Goal: Transaction & Acquisition: Purchase product/service

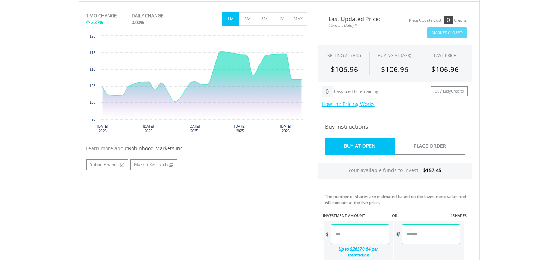
scroll to position [282, 0]
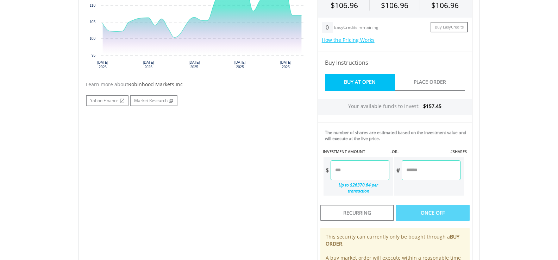
click at [377, 177] on input "number" at bounding box center [360, 171] width 59 height 20
type input "******"
click at [529, 177] on body "My Investments Invest Now New Listings Sell My Recurring Investments Pending Or…" at bounding box center [279, 79] width 558 height 723
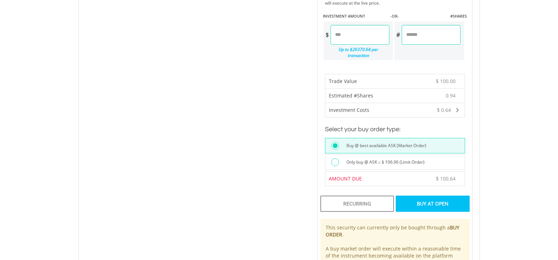
scroll to position [493, 0]
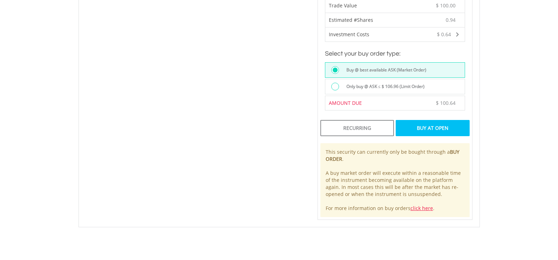
click at [444, 129] on div "Buy At Open" at bounding box center [433, 128] width 74 height 16
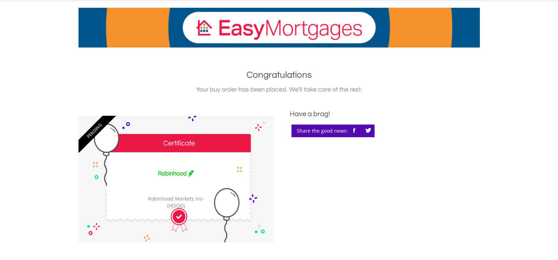
scroll to position [176, 0]
